Goal: Information Seeking & Learning: Learn about a topic

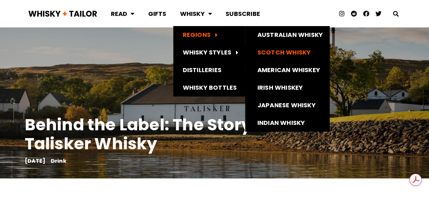
click at [279, 52] on link "Scotch Whisky" at bounding box center [287, 53] width 84 height 18
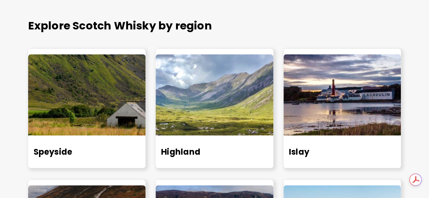
scroll to position [497, 0]
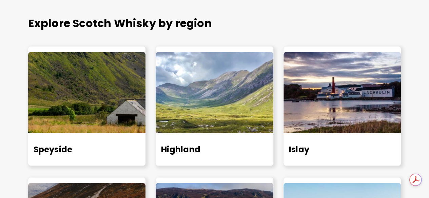
click at [337, 87] on img at bounding box center [343, 92] width 118 height 81
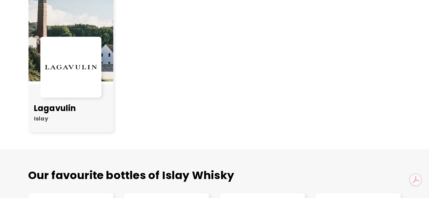
scroll to position [426, 0]
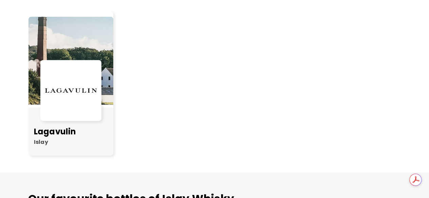
click at [75, 91] on img at bounding box center [71, 90] width 54 height 11
